Goal: Task Accomplishment & Management: Use online tool/utility

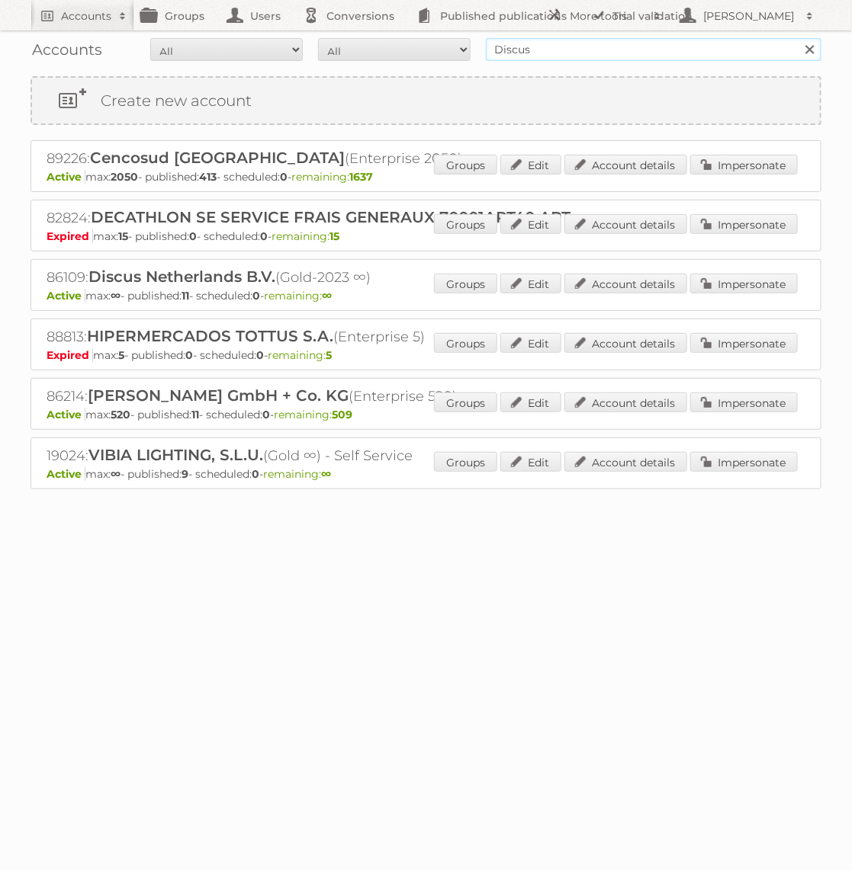
click at [553, 43] on input "Discus" at bounding box center [653, 49] width 335 height 23
type input "g"
type input "praxis"
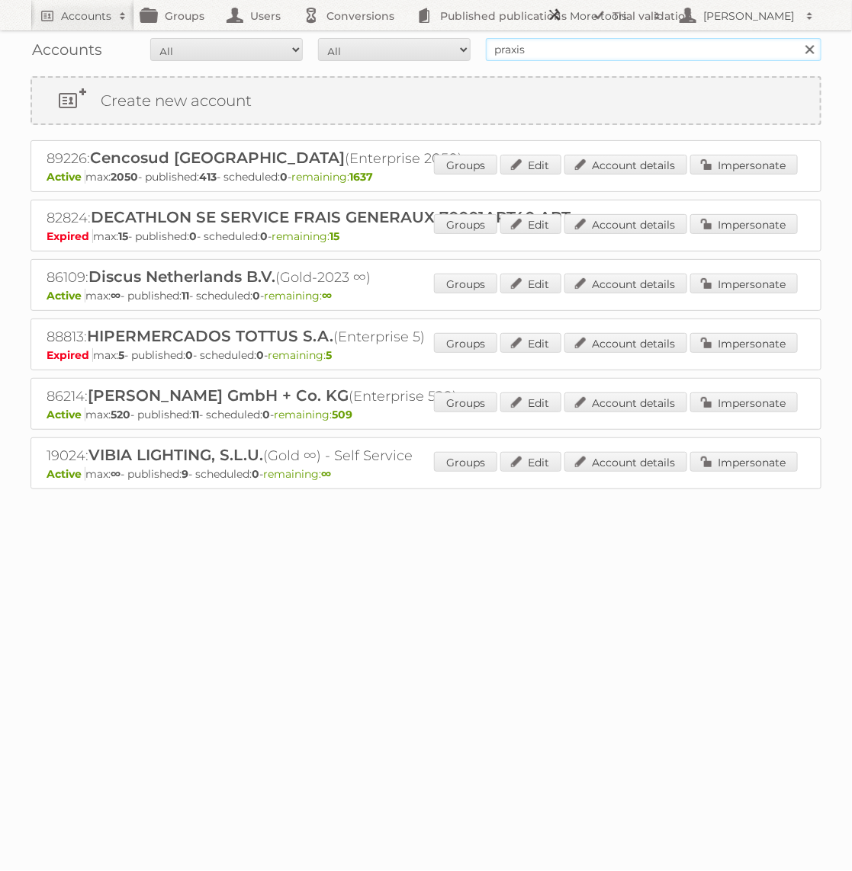
click at [797, 38] on input "Search" at bounding box center [808, 49] width 23 height 23
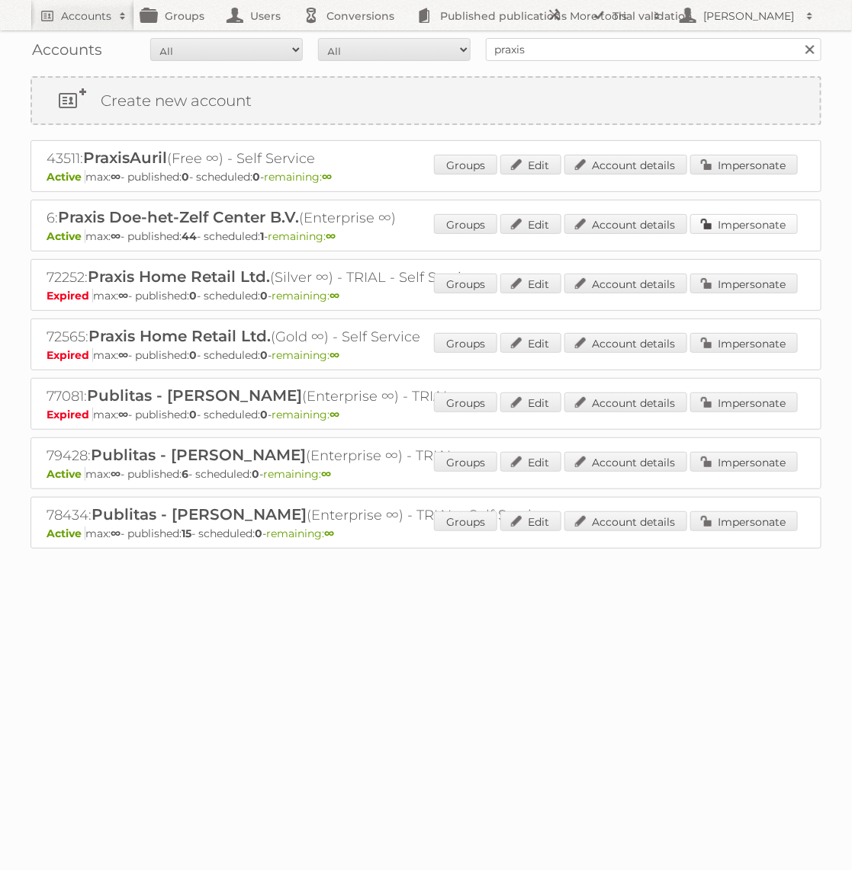
click at [716, 224] on link "Impersonate" at bounding box center [743, 224] width 107 height 20
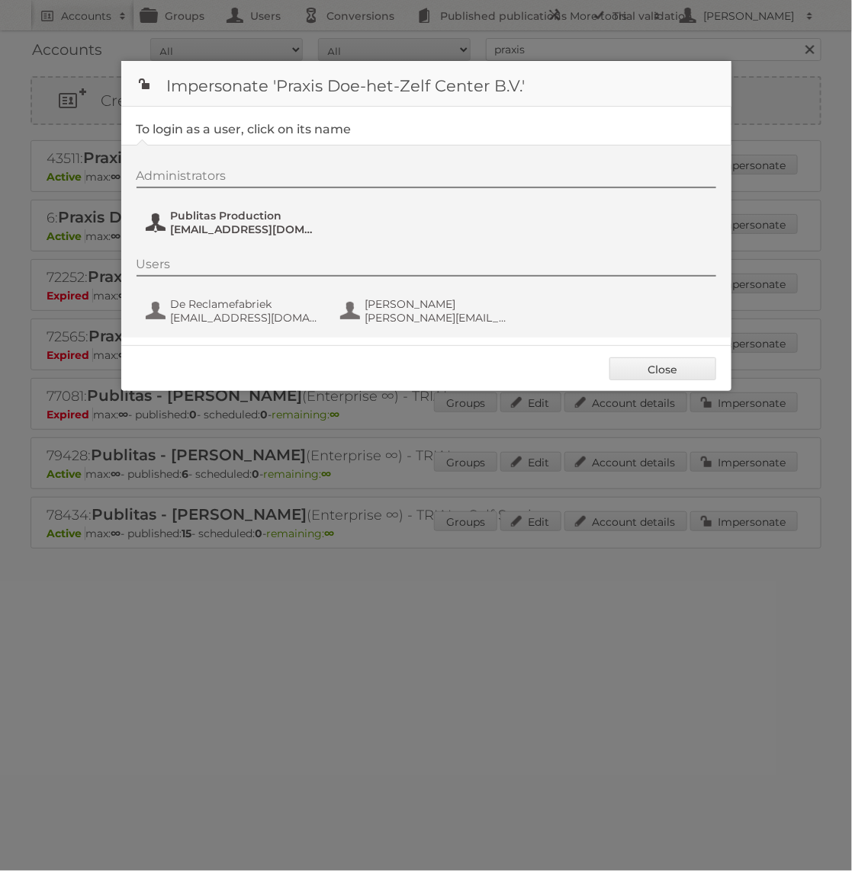
click at [254, 217] on span "Publitas Production" at bounding box center [245, 216] width 148 height 14
